Goal: Information Seeking & Learning: Find specific fact

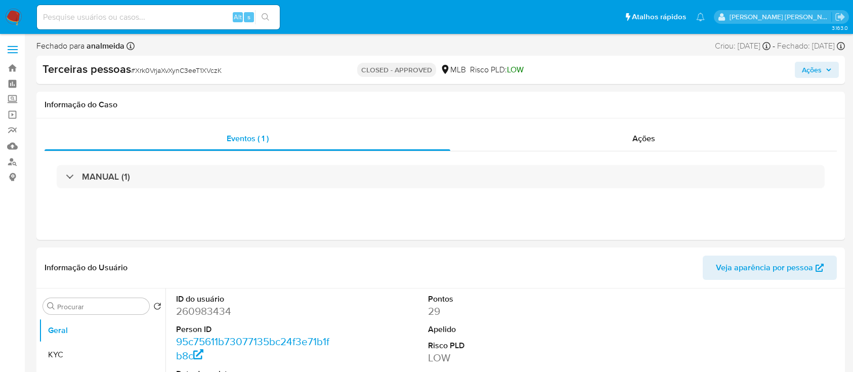
select select "10"
click at [0, 164] on link "Localizador de pessoas" at bounding box center [60, 162] width 120 height 16
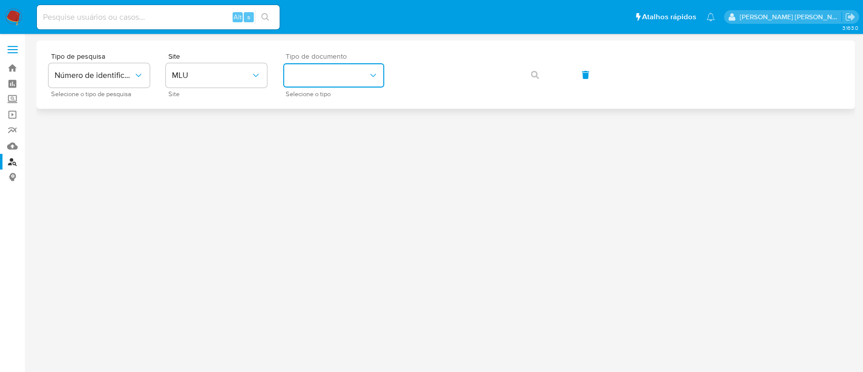
click at [283, 80] on button "identificationType" at bounding box center [333, 75] width 101 height 24
click at [238, 85] on button "MLU" at bounding box center [216, 75] width 101 height 24
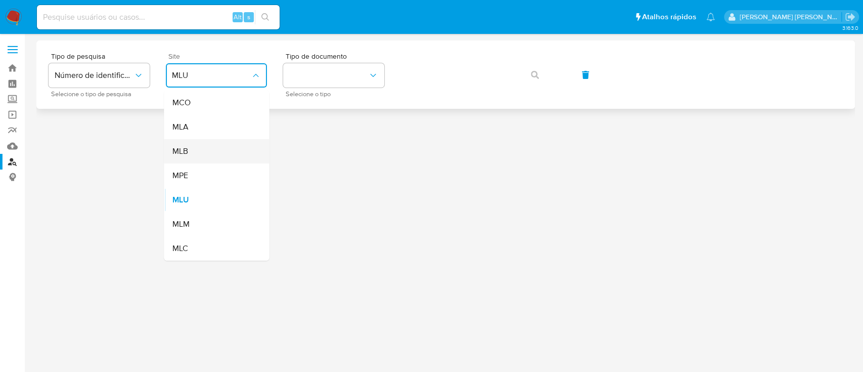
click at [219, 154] on div "MLB" at bounding box center [213, 151] width 83 height 24
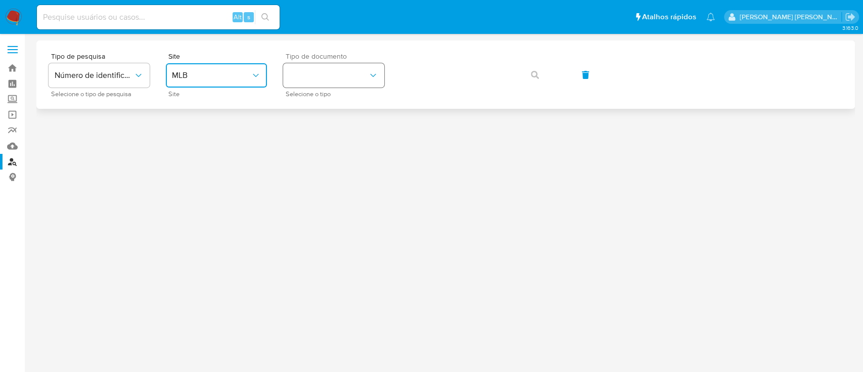
click at [339, 78] on button "identificationType" at bounding box center [333, 75] width 101 height 24
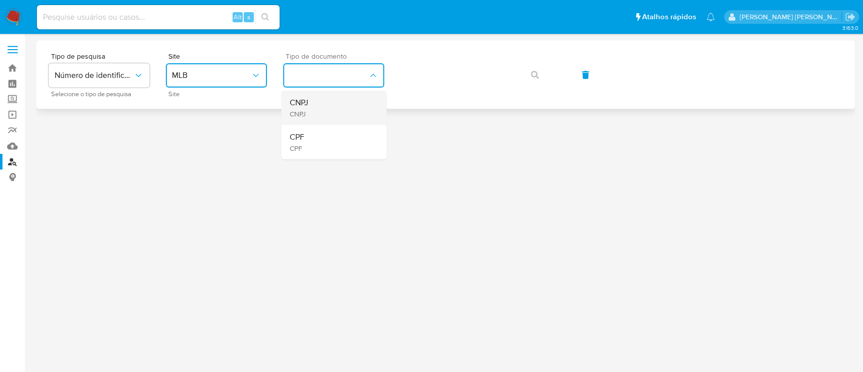
click at [320, 119] on div "CNPJ CNPJ" at bounding box center [330, 108] width 83 height 34
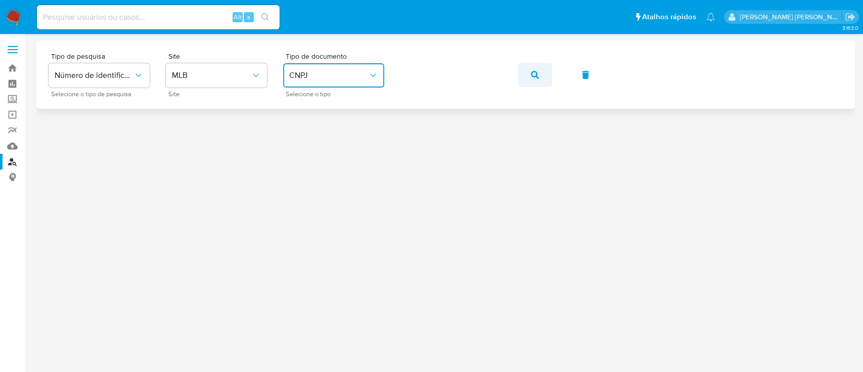
click at [523, 79] on button "button" at bounding box center [535, 75] width 34 height 24
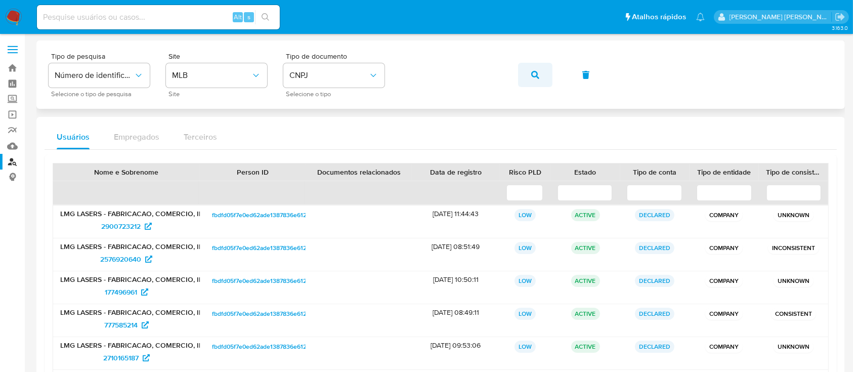
click at [530, 76] on button "button" at bounding box center [535, 75] width 34 height 24
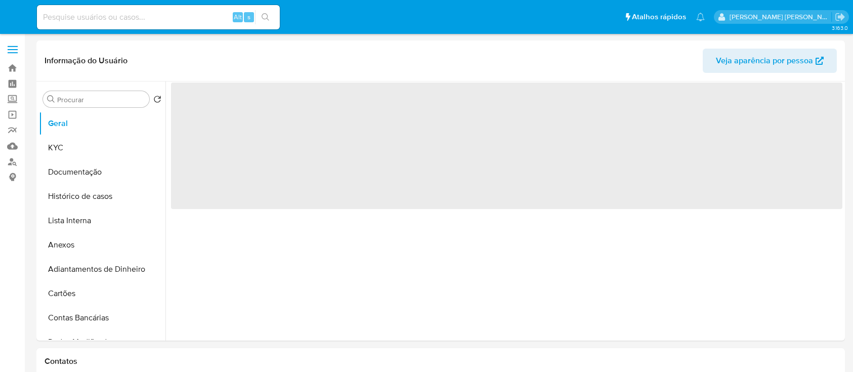
select select "10"
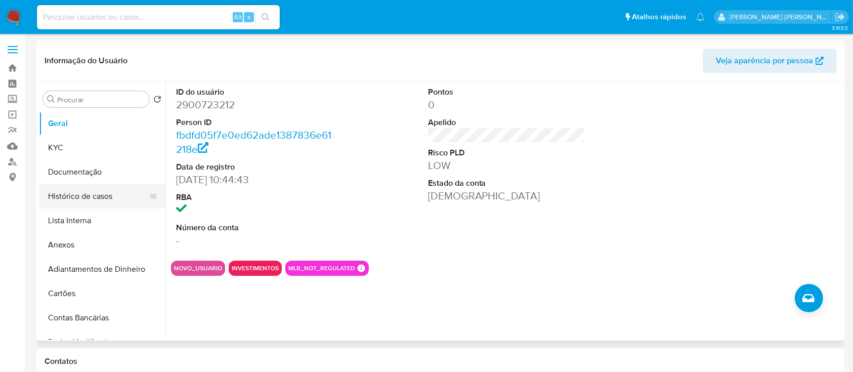
click at [57, 200] on button "Histórico de casos" at bounding box center [98, 196] width 118 height 24
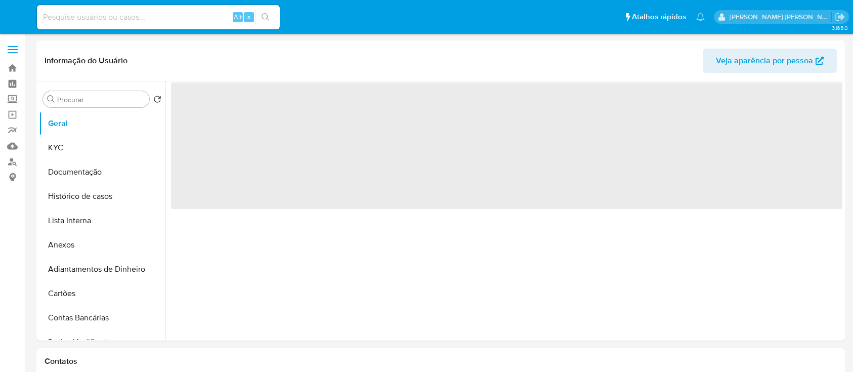
select select "10"
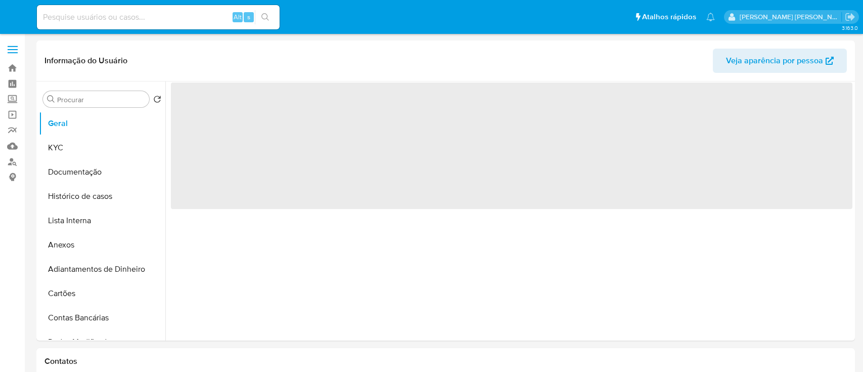
select select "10"
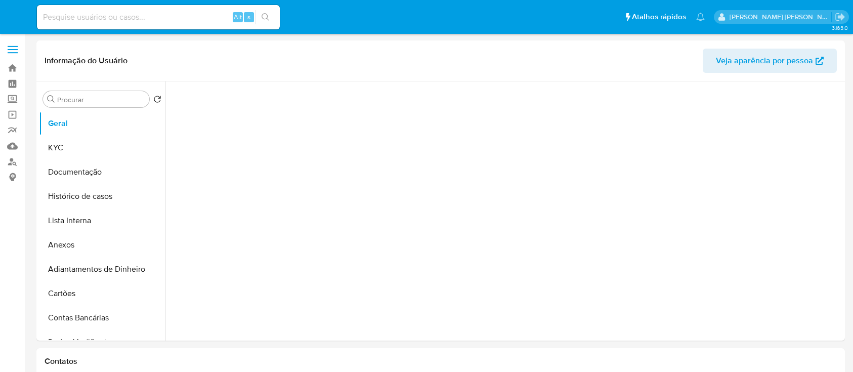
select select "10"
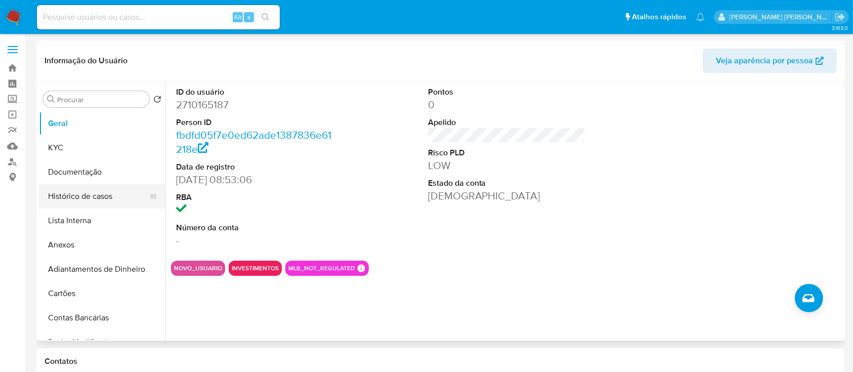
click at [74, 195] on button "Histórico de casos" at bounding box center [98, 196] width 118 height 24
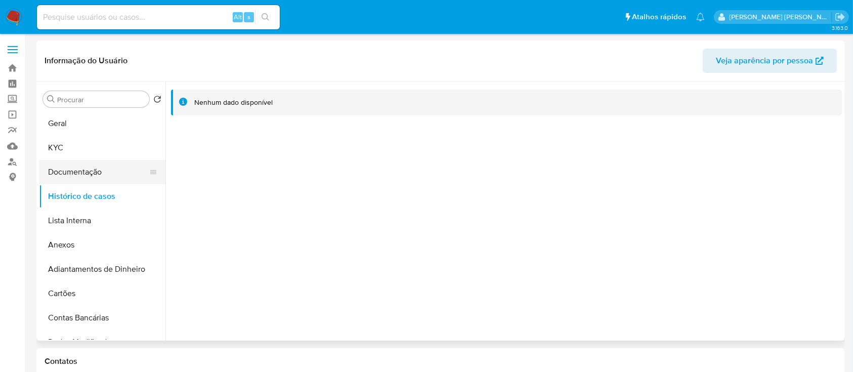
click at [88, 167] on button "Documentação" at bounding box center [98, 172] width 118 height 24
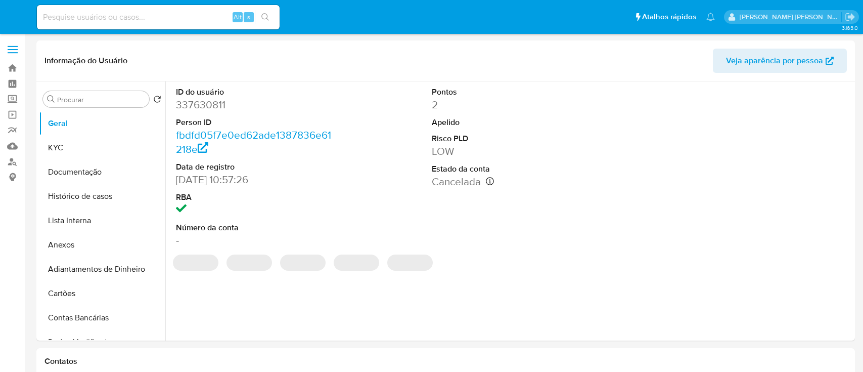
select select "10"
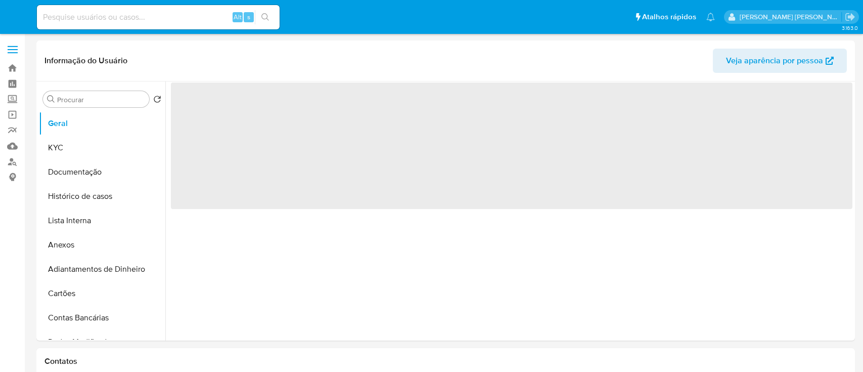
select select "10"
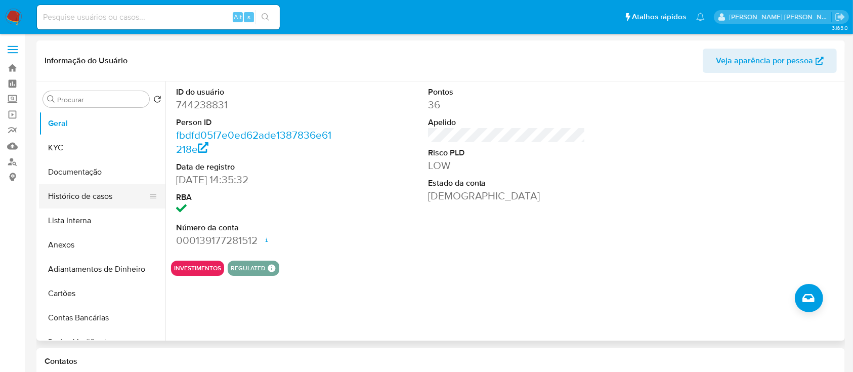
click at [76, 197] on button "Histórico de casos" at bounding box center [98, 196] width 118 height 24
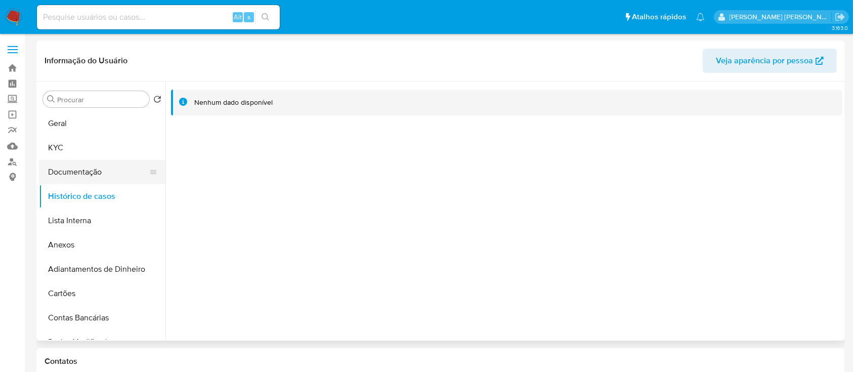
click at [94, 173] on button "Documentação" at bounding box center [98, 172] width 118 height 24
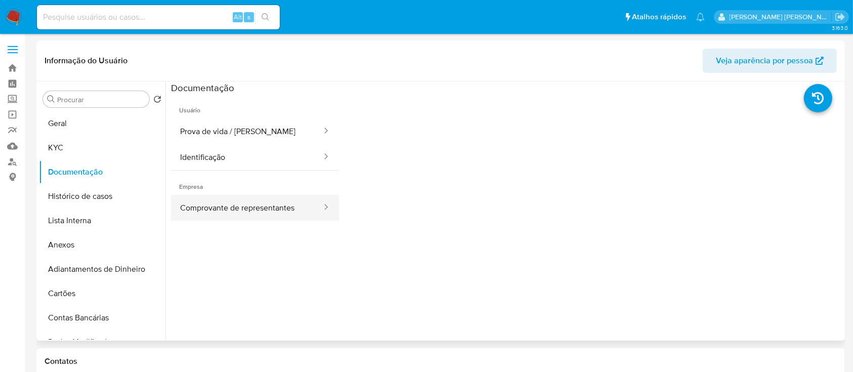
click at [265, 212] on button "Comprovante de representantes" at bounding box center [247, 208] width 152 height 26
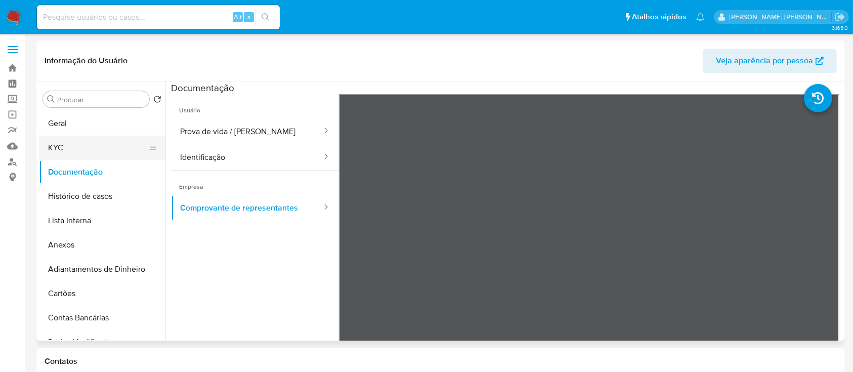
click at [97, 137] on button "KYC" at bounding box center [98, 148] width 118 height 24
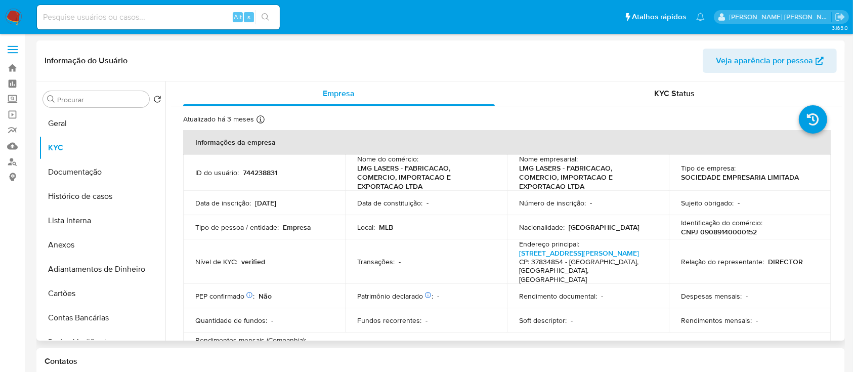
click at [259, 172] on p "744238831" at bounding box center [260, 172] width 34 height 9
copy p "744238831"
